Goal: Task Accomplishment & Management: Manage account settings

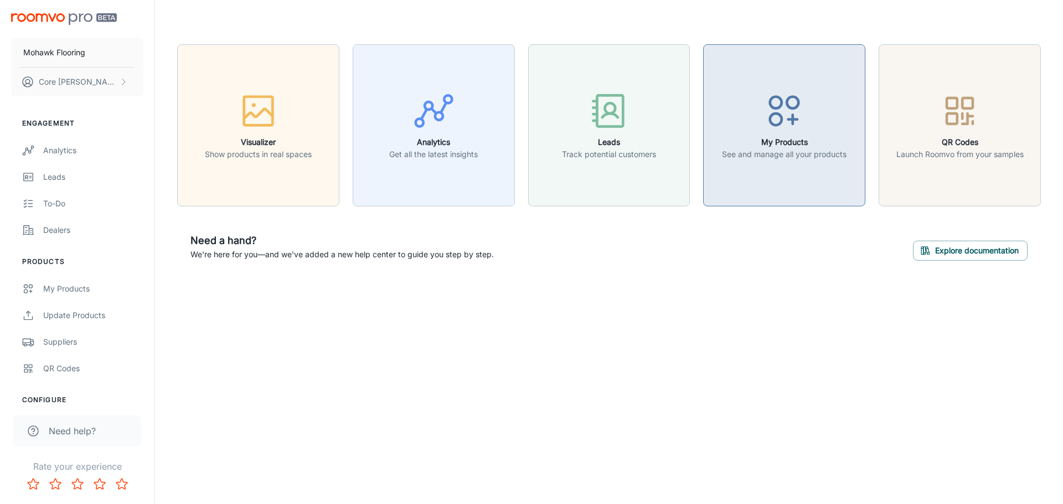
click at [778, 106] on icon "button" at bounding box center [784, 111] width 42 height 42
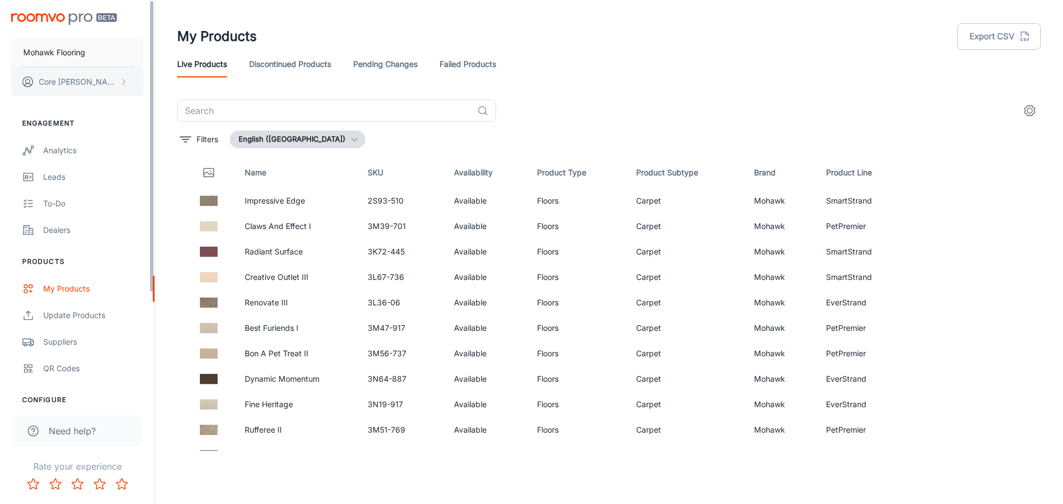
click at [80, 83] on p "Core [PERSON_NAME]" at bounding box center [78, 82] width 78 height 12
click at [153, 80] on li "User Profile" at bounding box center [172, 81] width 59 height 19
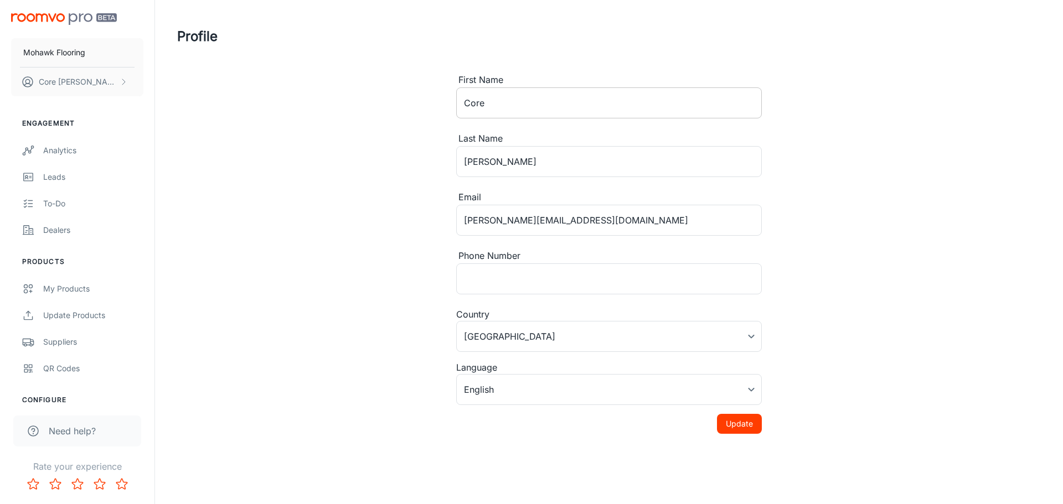
click at [531, 112] on input "Core" at bounding box center [609, 102] width 306 height 31
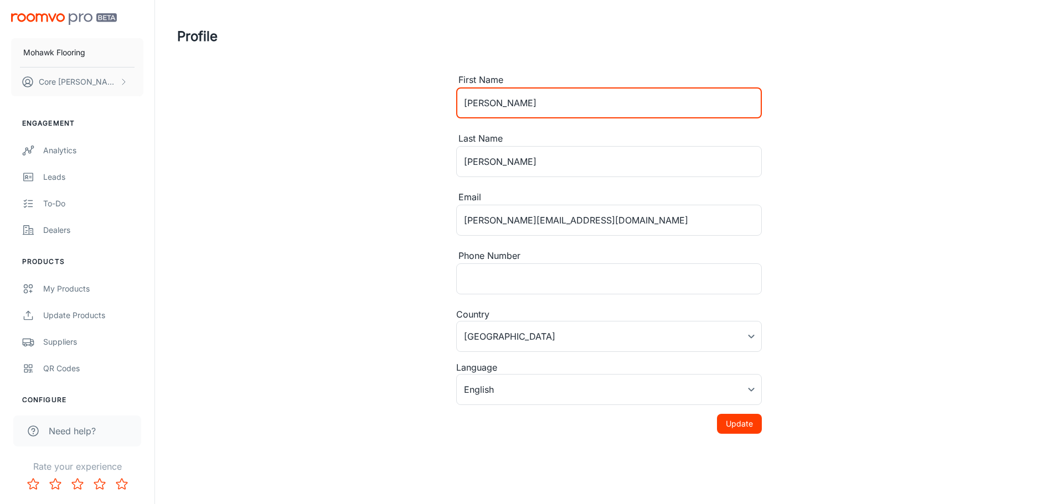
type input "[PERSON_NAME]"
click at [338, 230] on div "Profile First Name [PERSON_NAME] ​ Last Name [PERSON_NAME] ​ Email [PERSON_NAME…" at bounding box center [609, 217] width 890 height 434
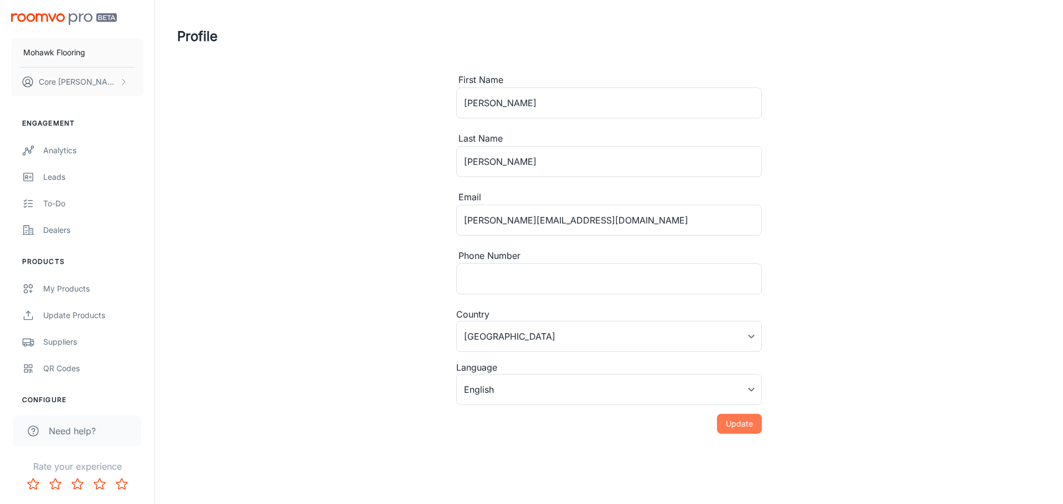
click at [745, 425] on button "Update" at bounding box center [739, 424] width 45 height 20
click at [54, 152] on div "Analytics" at bounding box center [93, 150] width 100 height 12
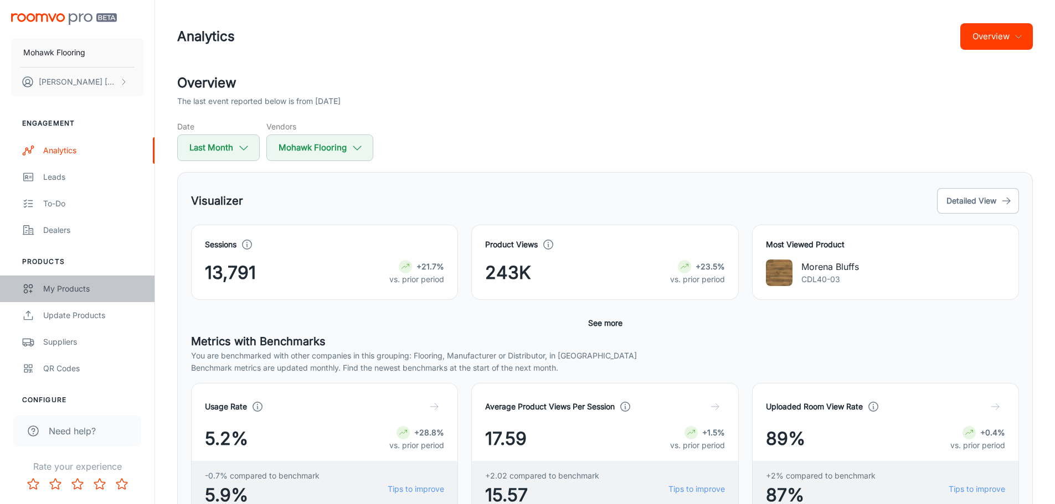
click at [55, 291] on div "My Products" at bounding box center [93, 289] width 100 height 12
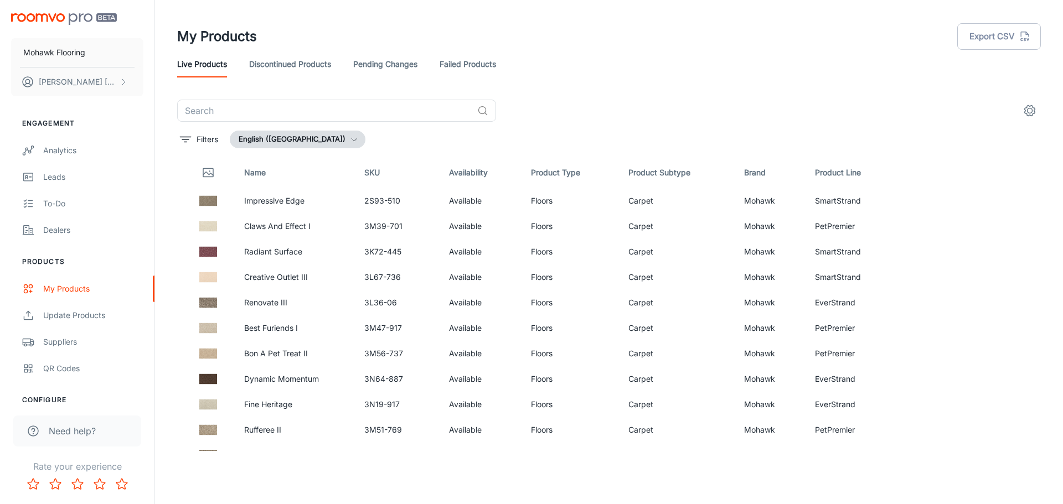
click at [767, 30] on div "My Products Export CSV" at bounding box center [609, 36] width 864 height 29
click at [763, 12] on header "My Products Export CSV Live Products Discontinued Products Pending Changes Fail…" at bounding box center [609, 50] width 890 height 100
